Goal: Task Accomplishment & Management: Use online tool/utility

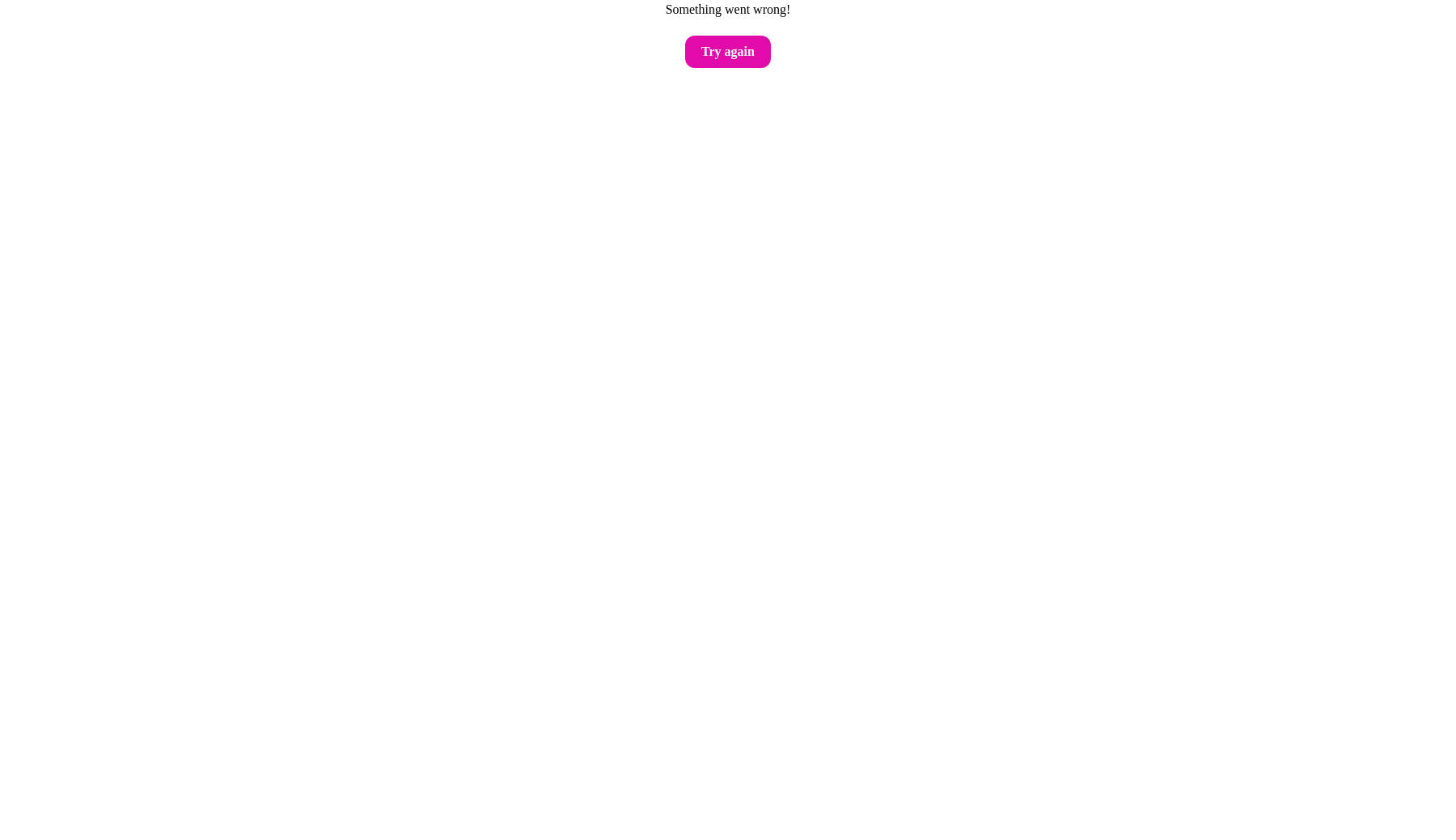
click at [392, 68] on html "Something went wrong! Try again" at bounding box center [728, 34] width 1456 height 68
click at [702, 64] on button "Try again" at bounding box center [728, 51] width 86 height 32
click at [688, 35] on main "Something went wrong! Try again" at bounding box center [728, 34] width 1456 height 68
click at [727, 51] on button "Try again" at bounding box center [728, 51] width 86 height 32
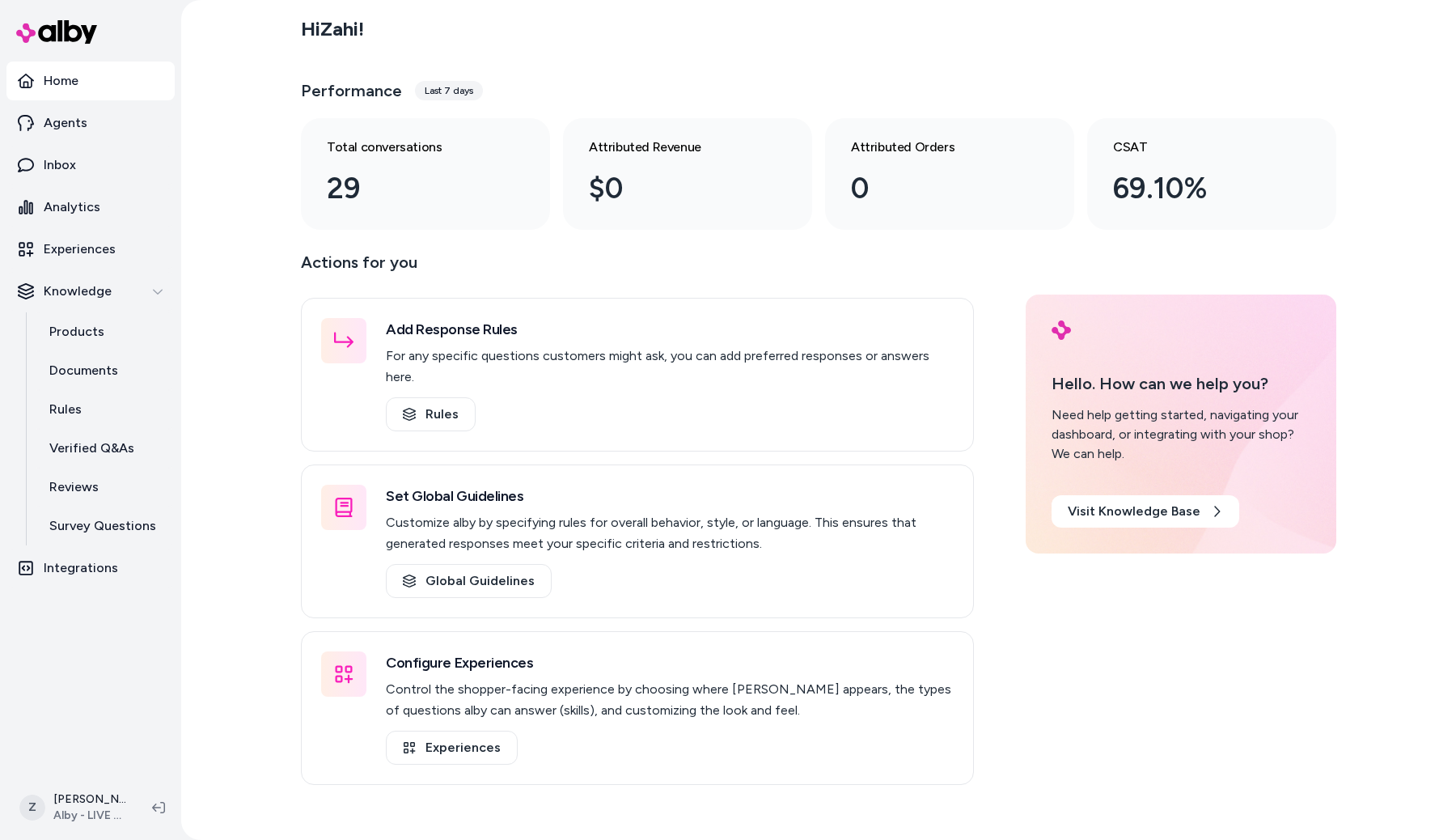
click at [223, 471] on div "Hi Zahi ! Performance Last 7 days Total conversations 29 Attributed Revenue $0 …" at bounding box center [819, 420] width 1275 height 840
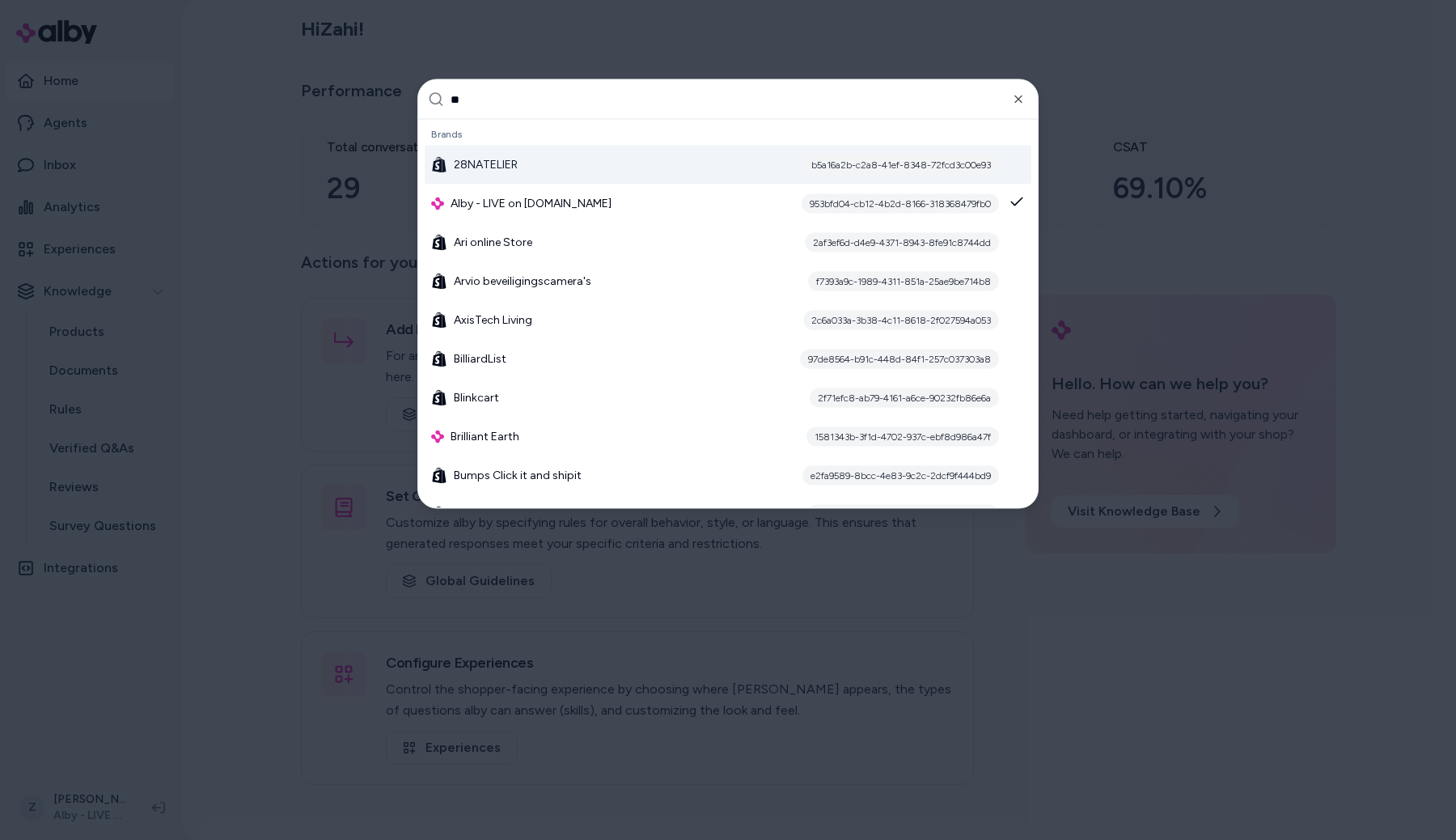
type input "***"
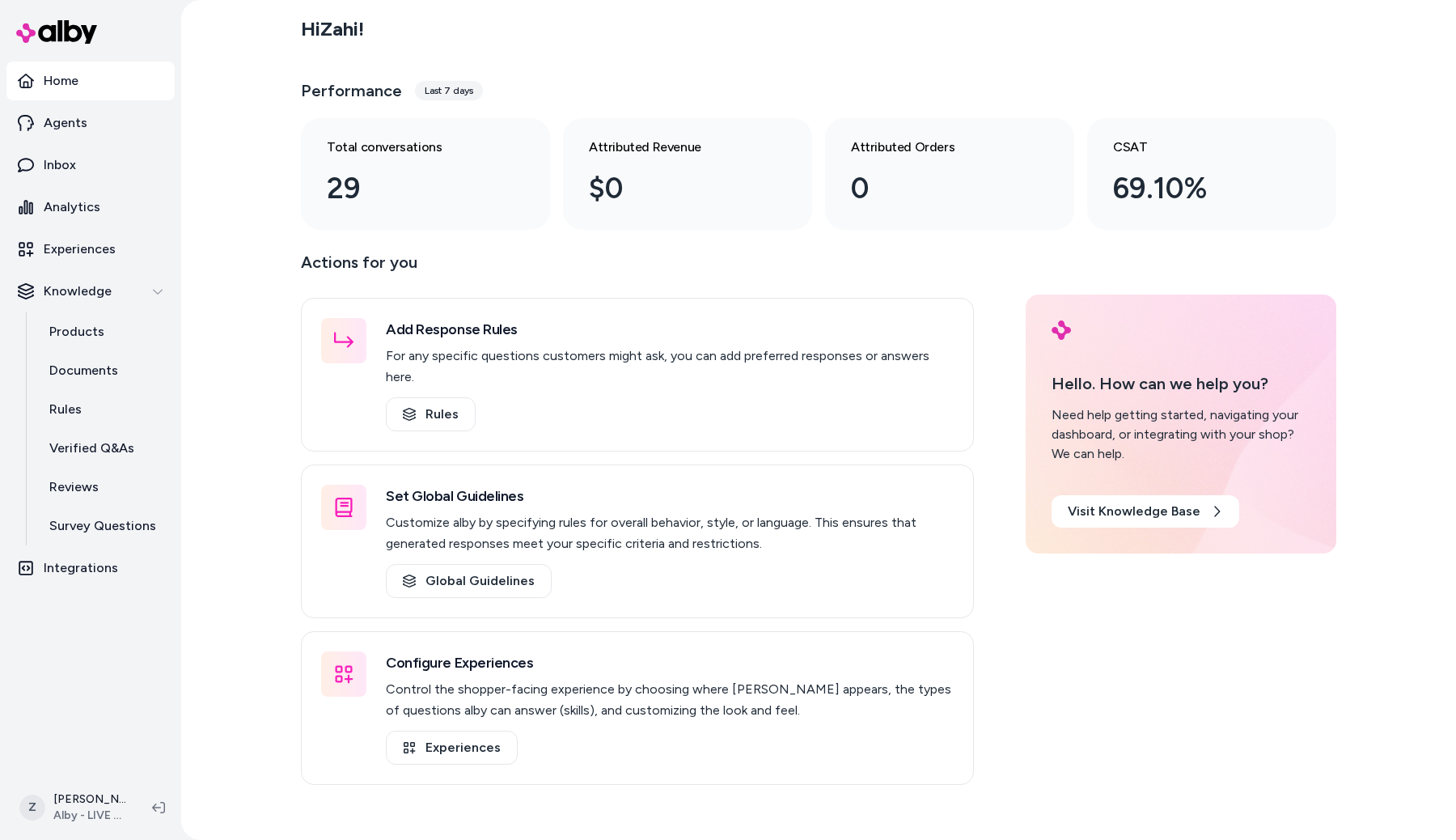
click at [177, 479] on div "Home Agents Inbox Analytics Experiences Knowledge Products Documents Rules Veri…" at bounding box center [90, 387] width 181 height 775
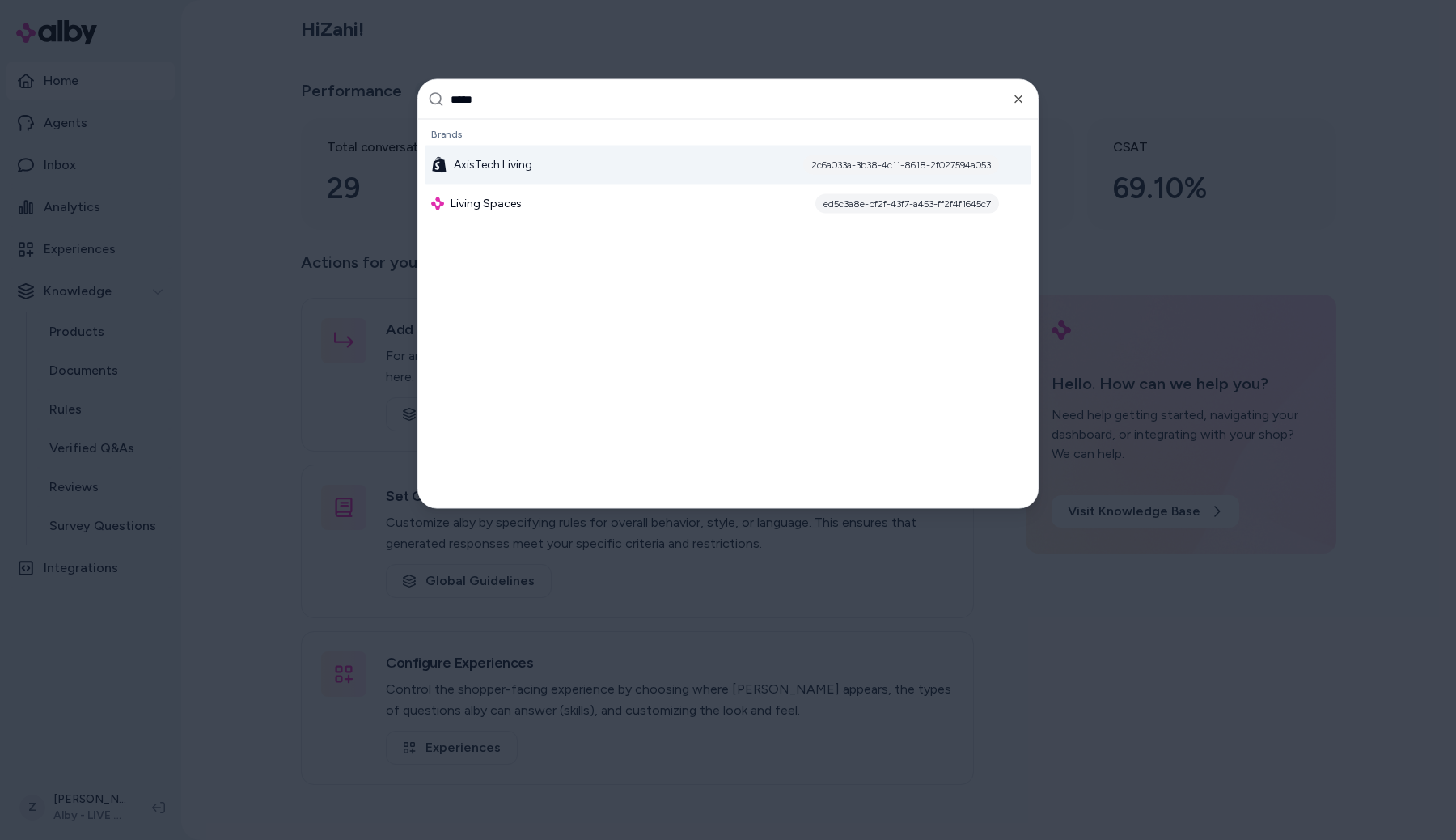
type input "******"
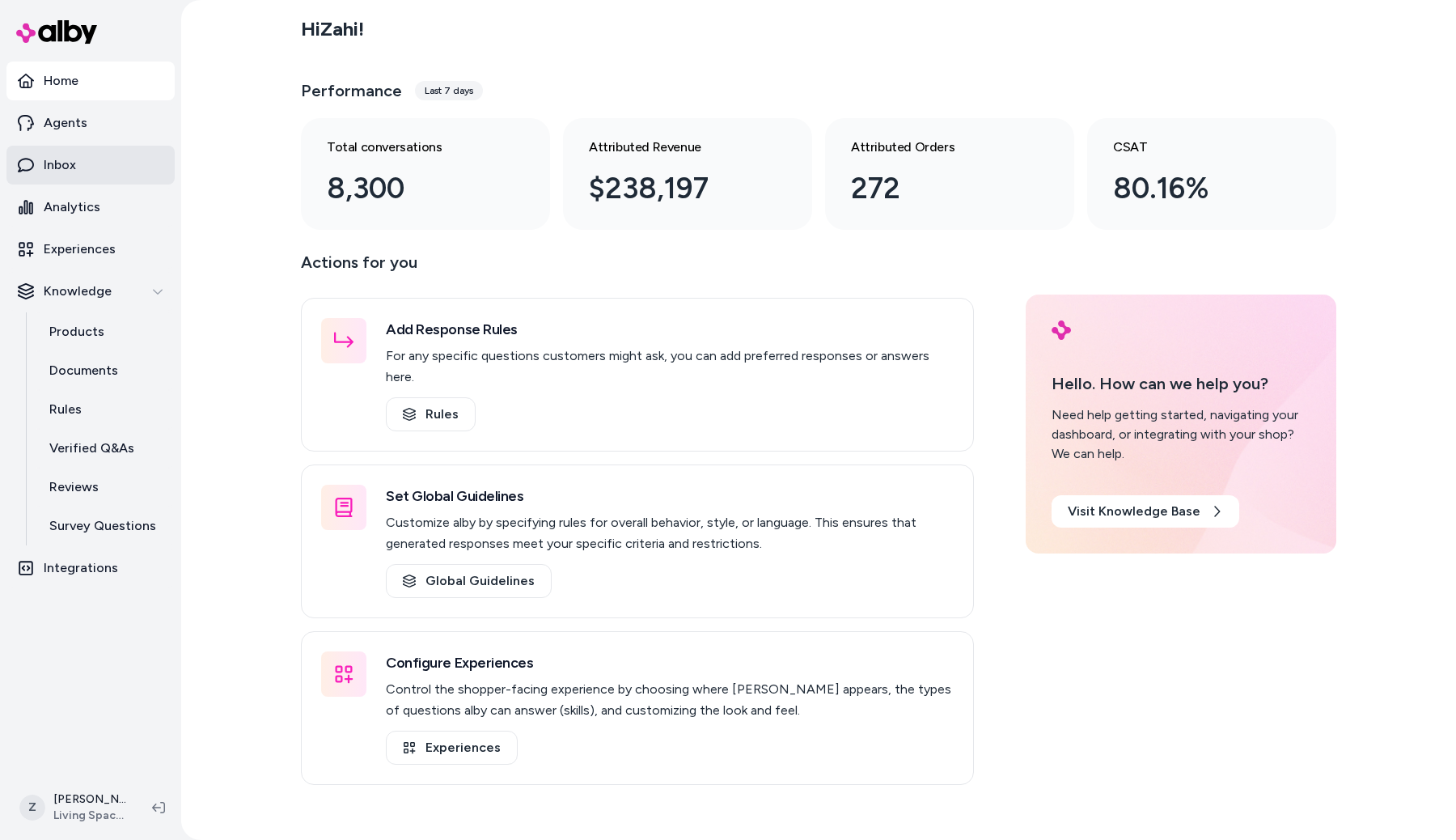
click at [41, 165] on link "Inbox" at bounding box center [90, 165] width 168 height 39
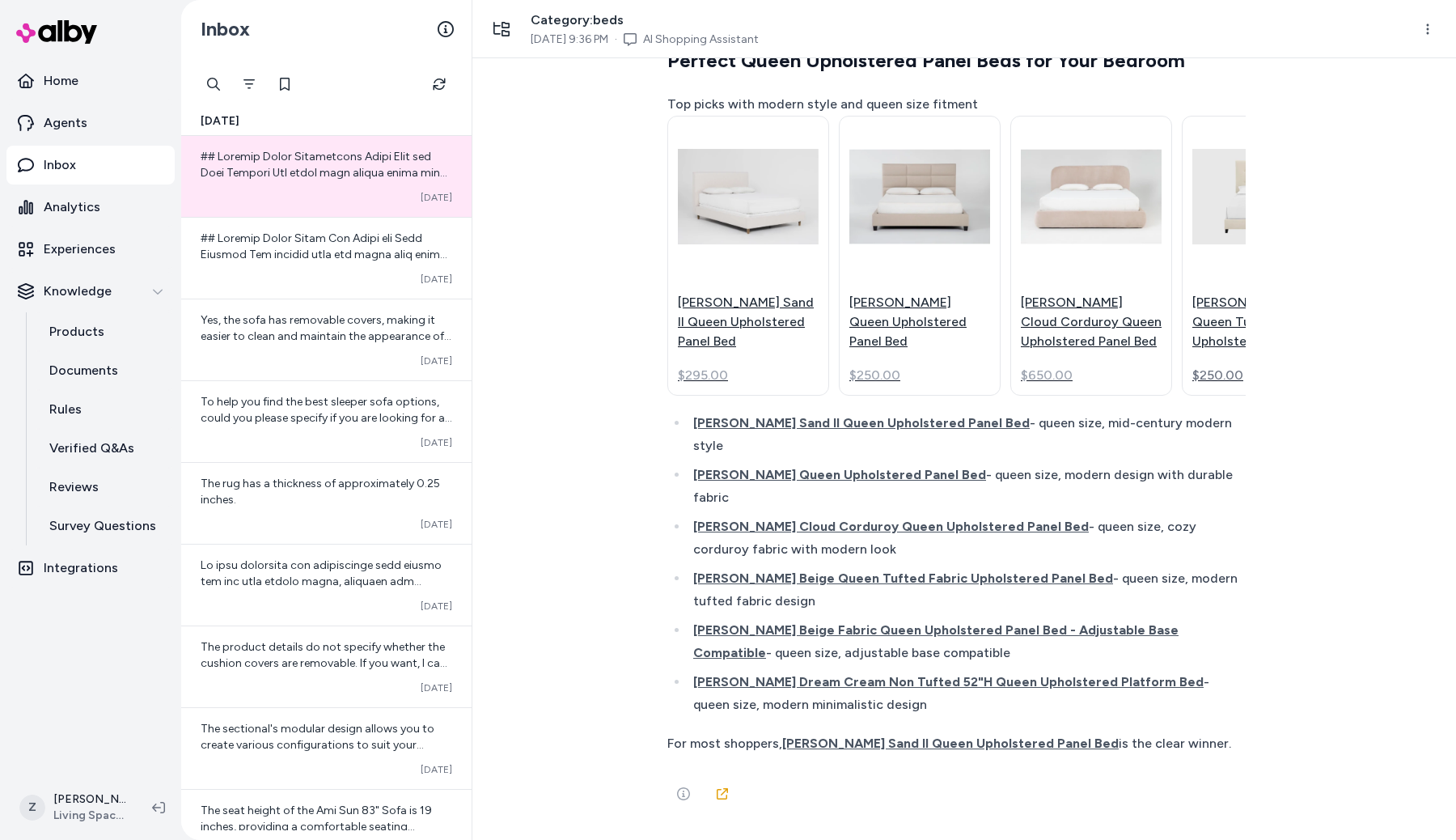
scroll to position [29374, 0]
click at [283, 236] on span at bounding box center [327, 586] width 252 height 709
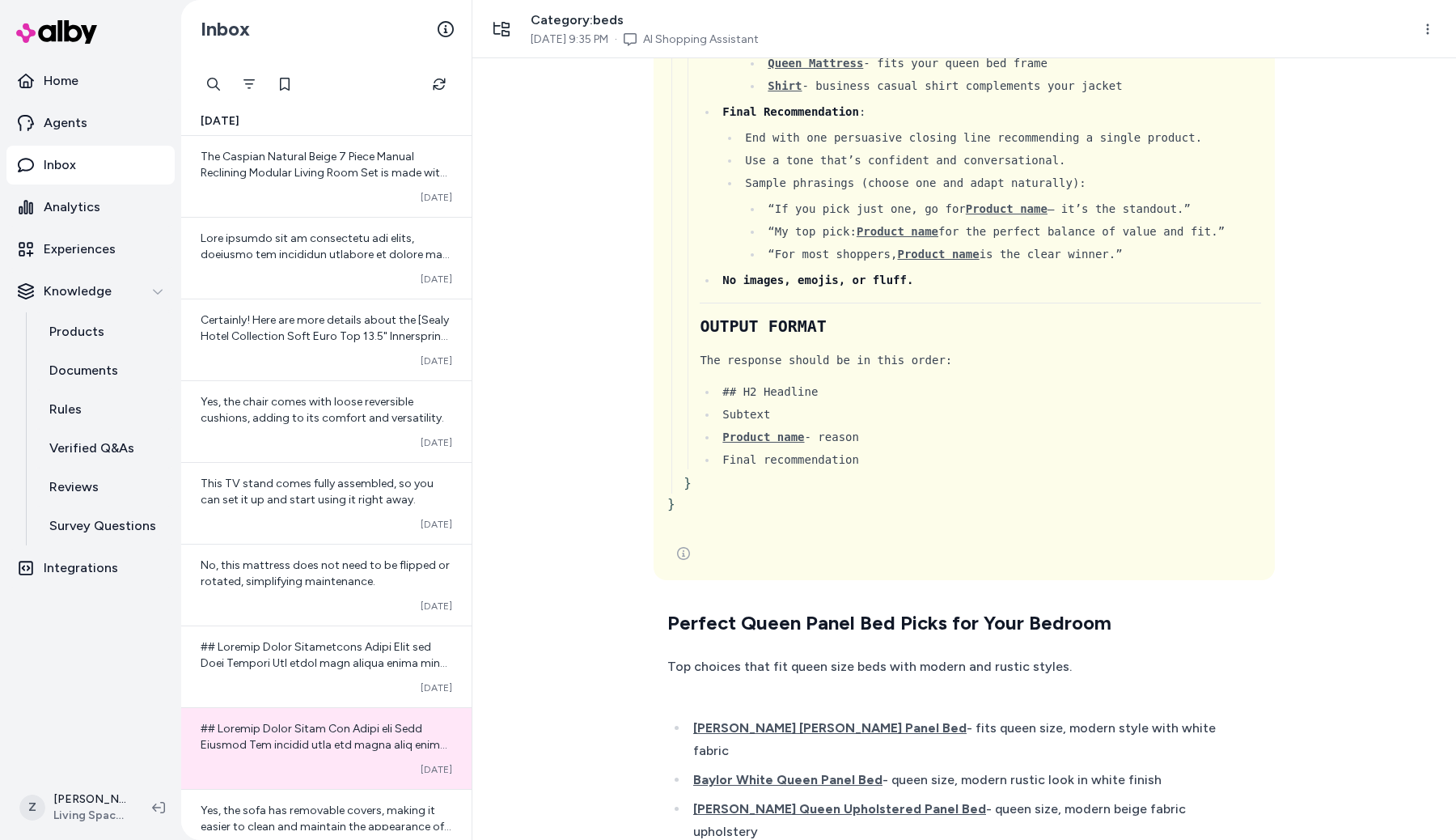
scroll to position [31948, 0]
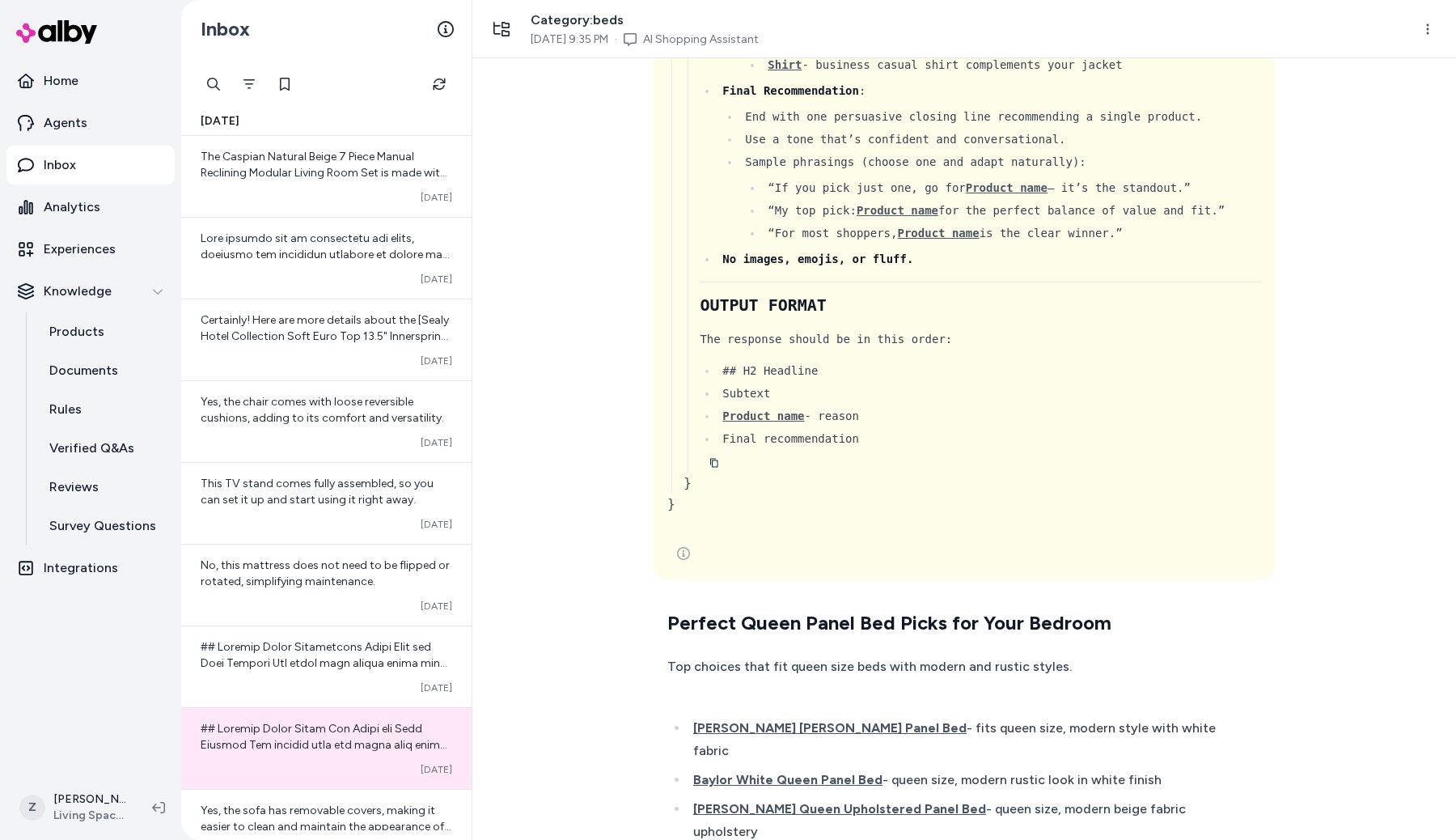
click at [582, 285] on div "Unlock my perfect picks { 3 Items " id " : call_O3YKlnWyWjNwJQYKahQeH4bv " args…" at bounding box center [964, 449] width 983 height 782
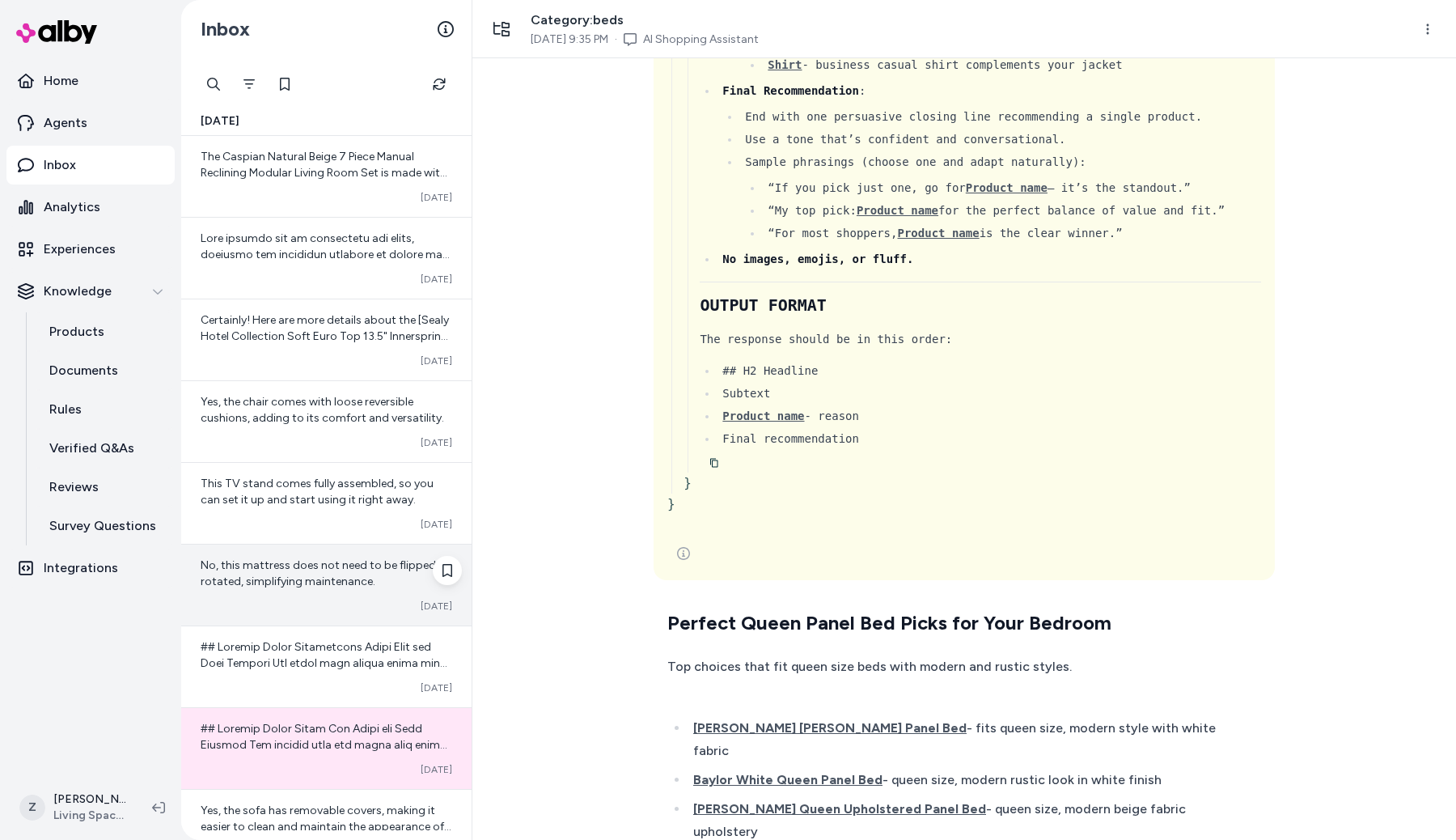
click at [357, 581] on span "No, this mattress does not need to be flipped or rotated, simplifying maintenan…" at bounding box center [325, 572] width 249 height 30
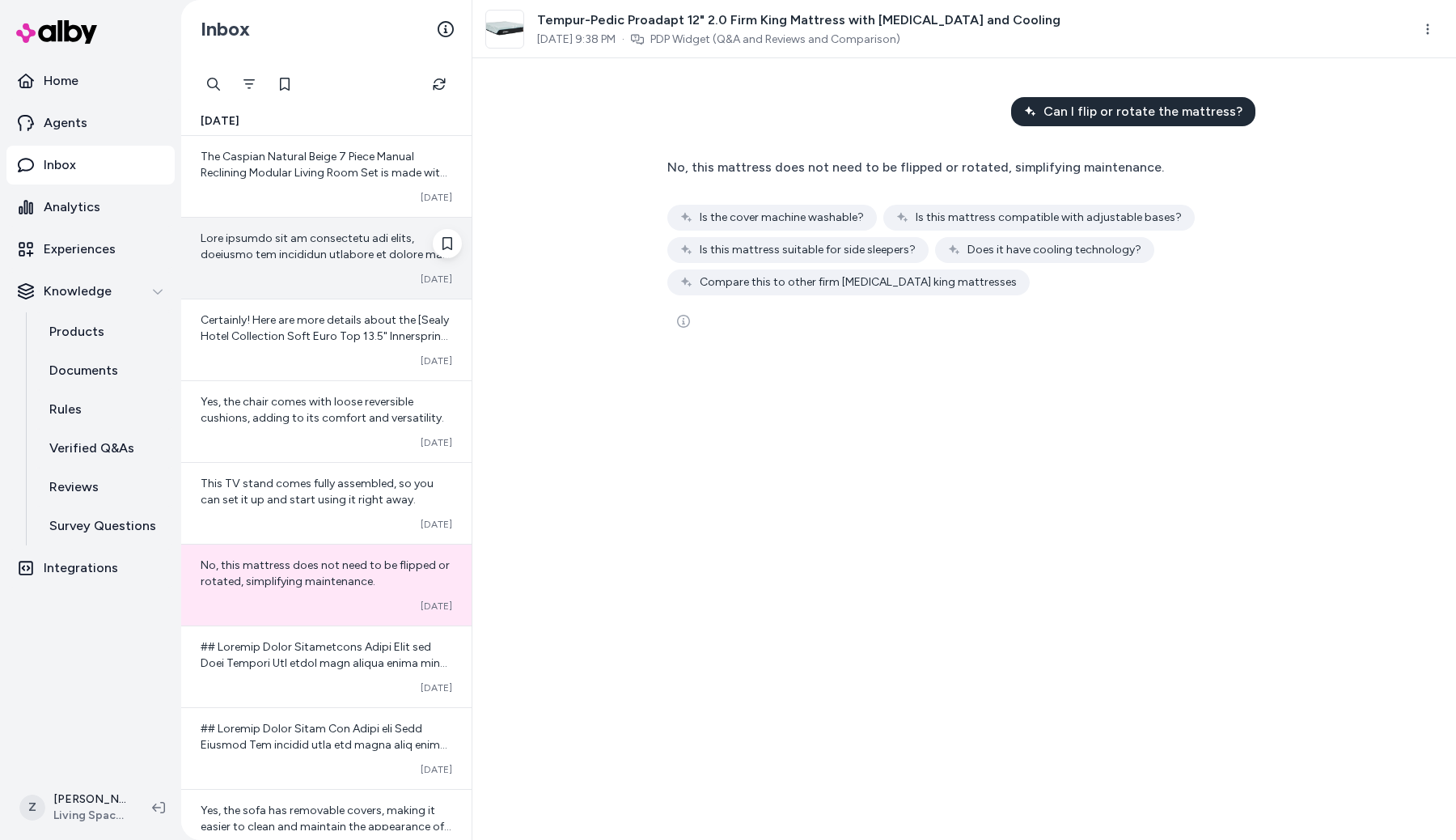
click at [315, 264] on div "Converted [DATE]" at bounding box center [327, 258] width 290 height 81
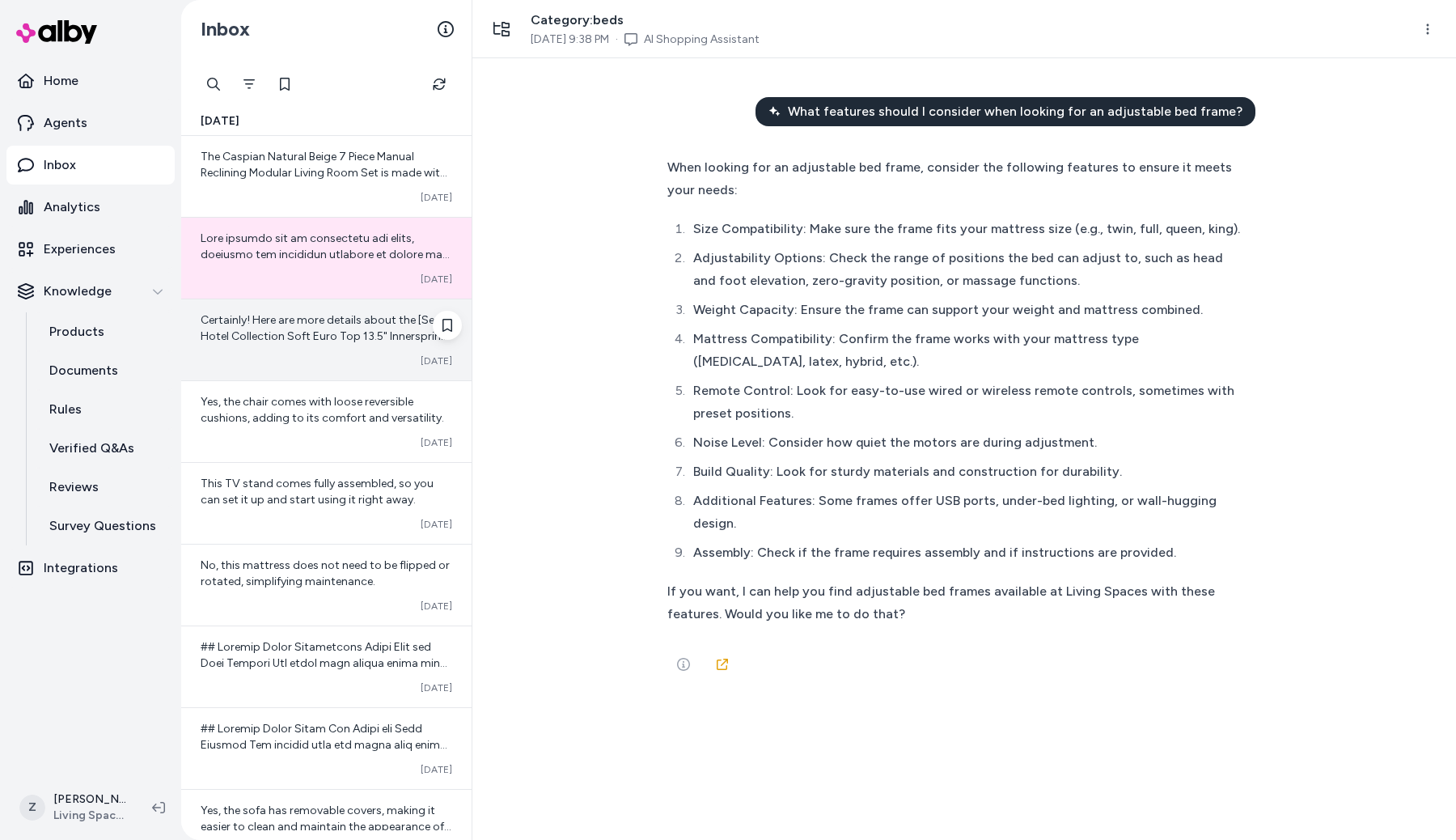
click at [331, 334] on span "Certainly! Here are more details about the [Sealy Hotel Collection Soft Euro To…" at bounding box center [327, 458] width 252 height 289
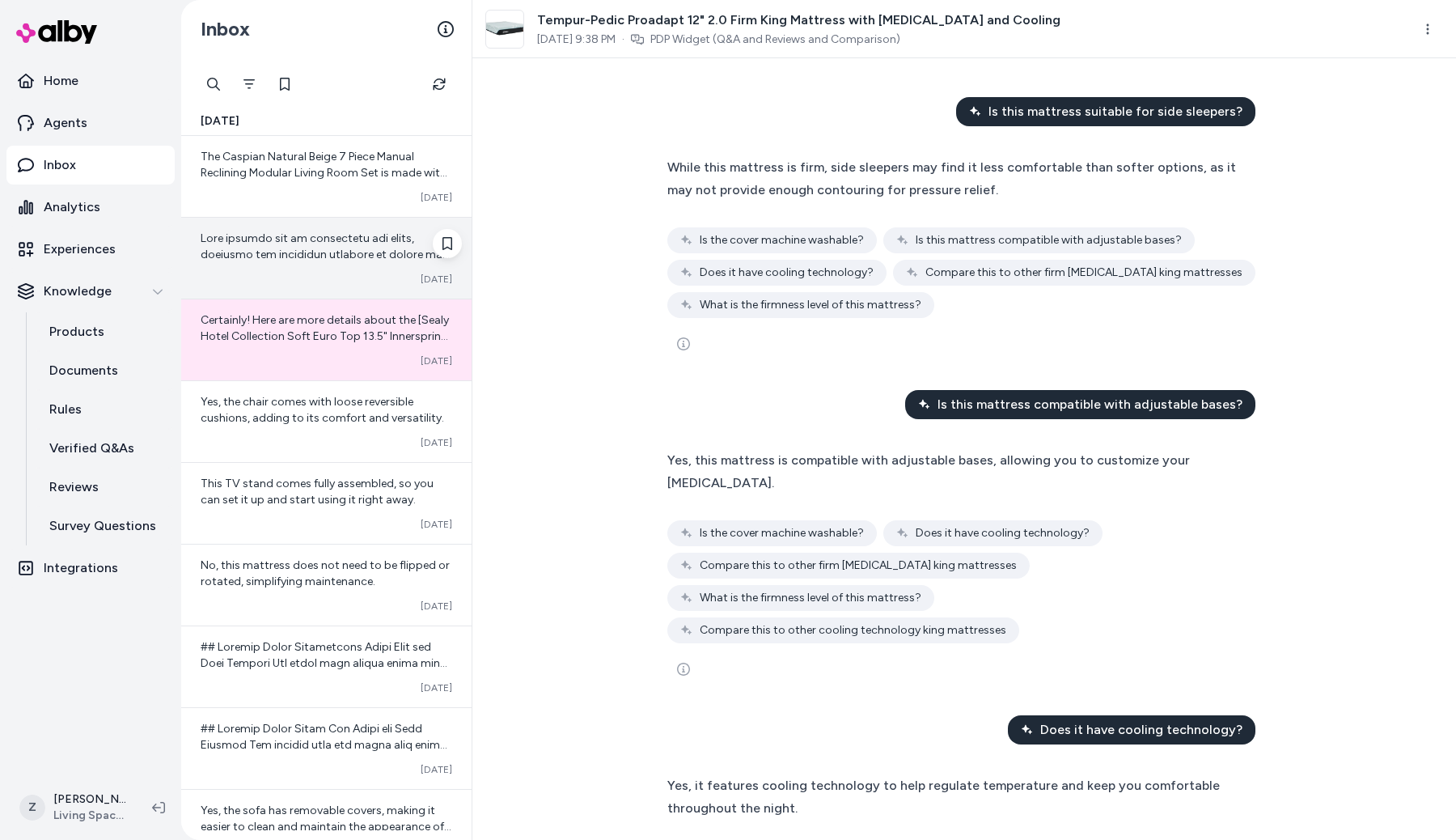
click at [322, 277] on div "Converted [DATE]" at bounding box center [327, 279] width 252 height 13
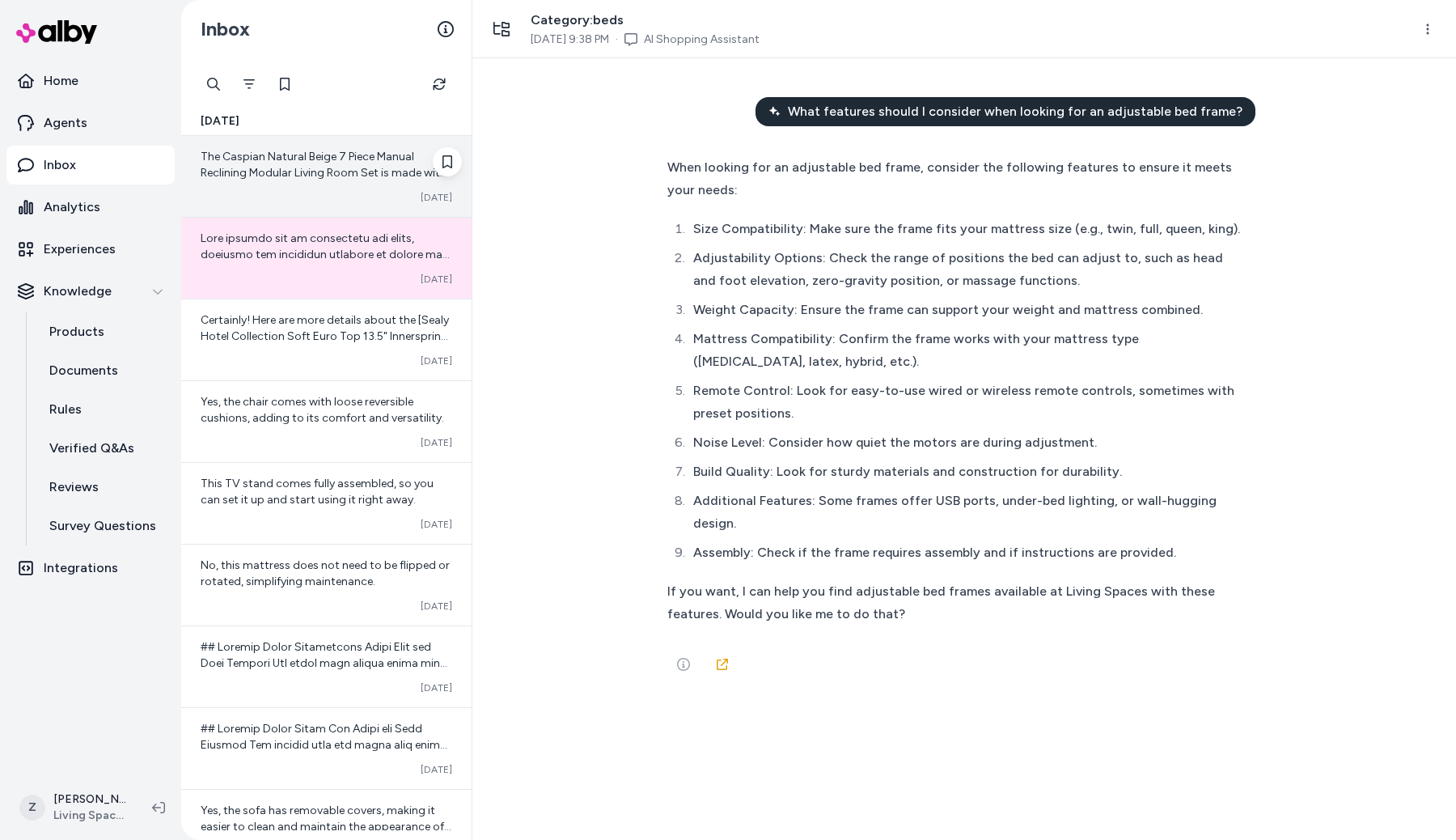
click at [307, 173] on span "The Caspian Natural Beige 7 Piece Manual Reclining Modular Living Room Set is m…" at bounding box center [326, 188] width 250 height 79
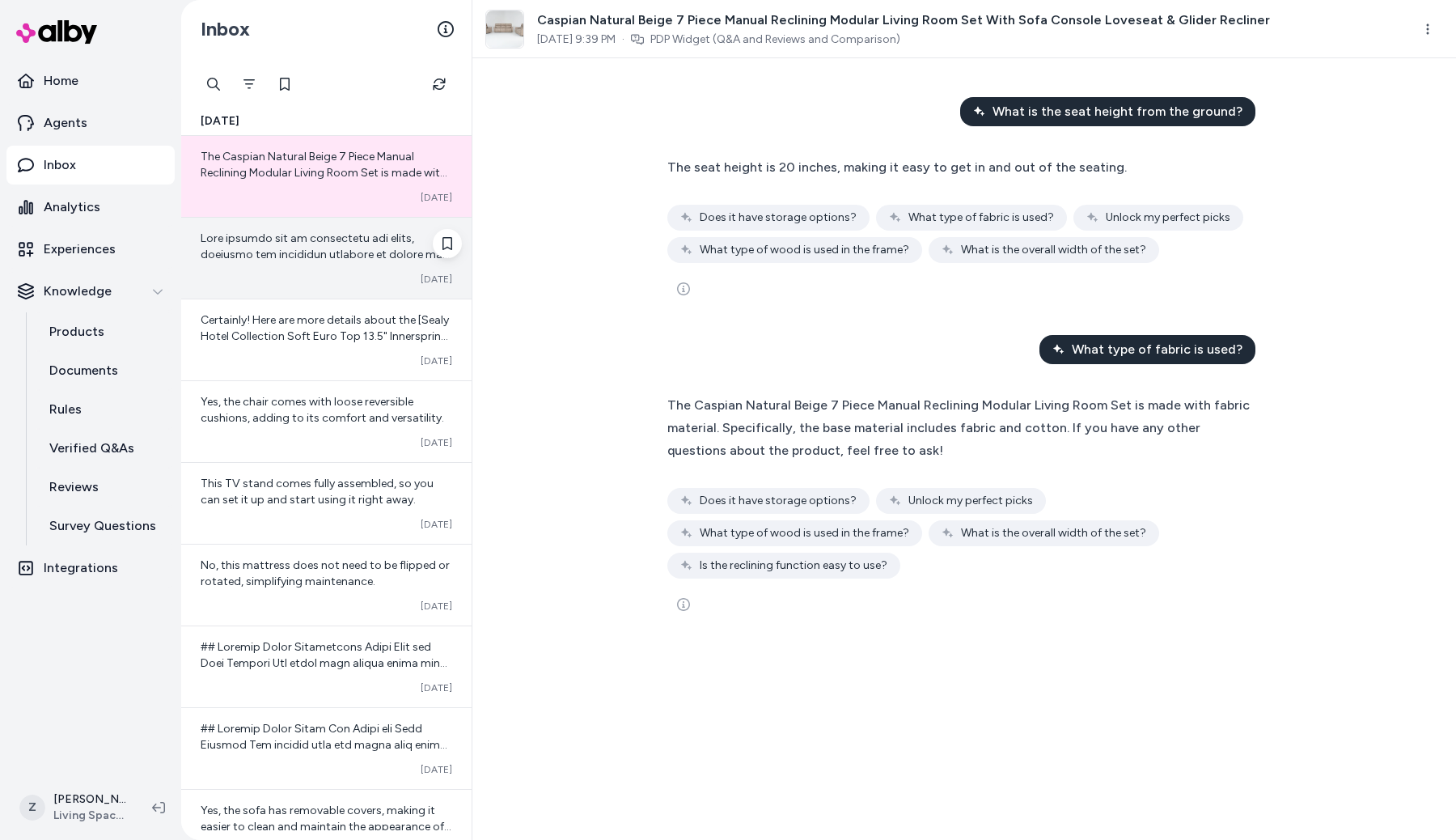
click at [322, 257] on span at bounding box center [327, 432] width 252 height 402
